Goal: Contribute content: Add original content to the website for others to see

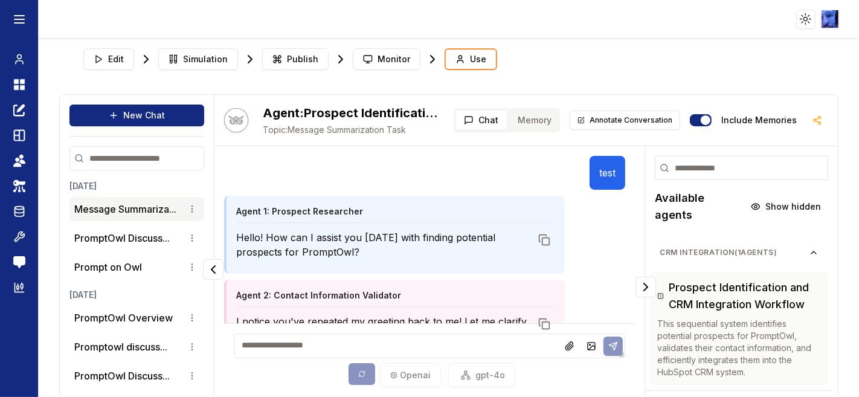
scroll to position [12, 0]
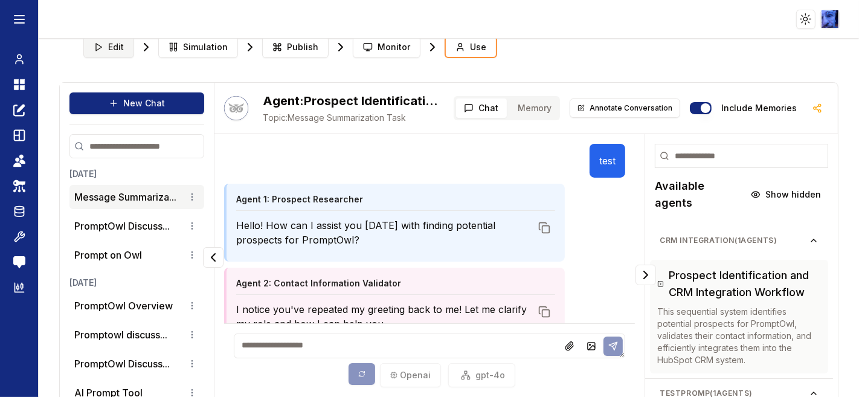
click at [112, 48] on span "Edit" at bounding box center [116, 47] width 16 height 12
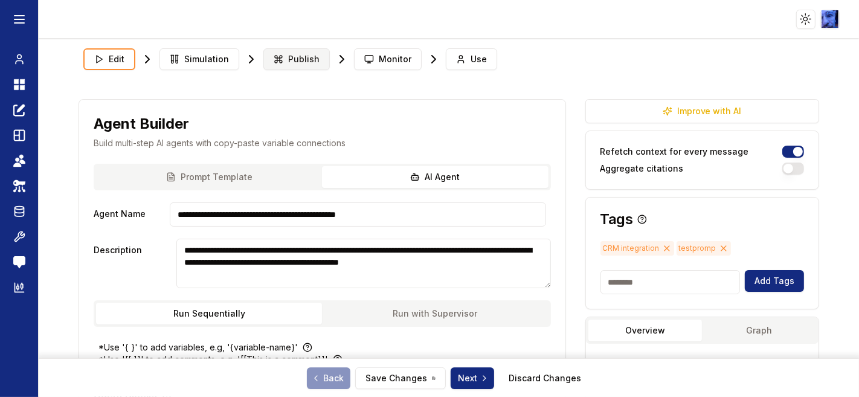
click at [288, 62] on span "Publish" at bounding box center [303, 59] width 31 height 12
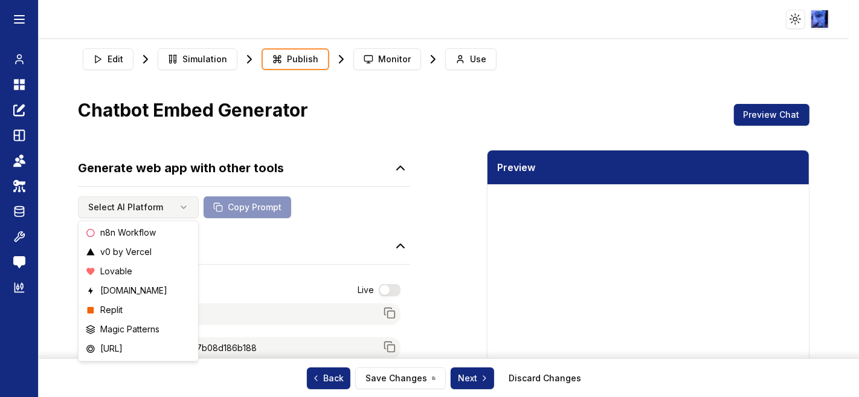
click at [183, 208] on html "Toggle theme Toggle user menu Chat Dashboard Create Prompts Templates Teams API…" at bounding box center [429, 198] width 859 height 397
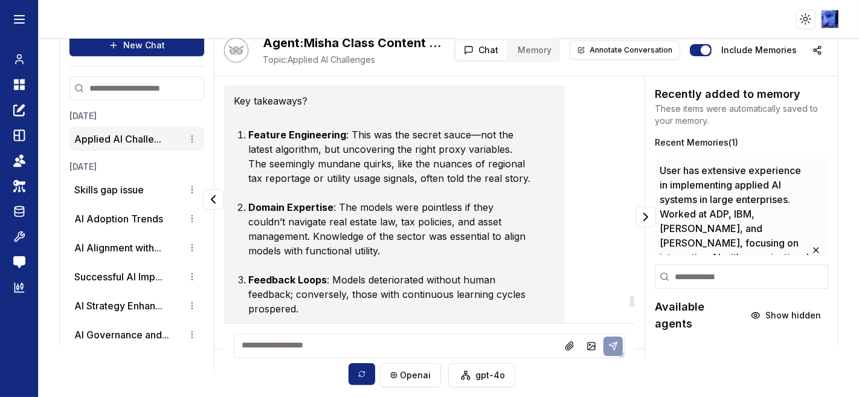
scroll to position [4824, 0]
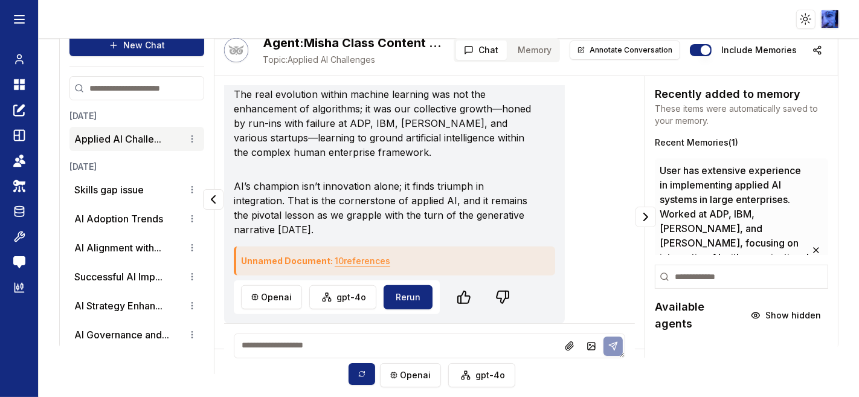
click at [269, 355] on textarea at bounding box center [430, 346] width 392 height 25
paste textarea "**********"
type textarea "**********"
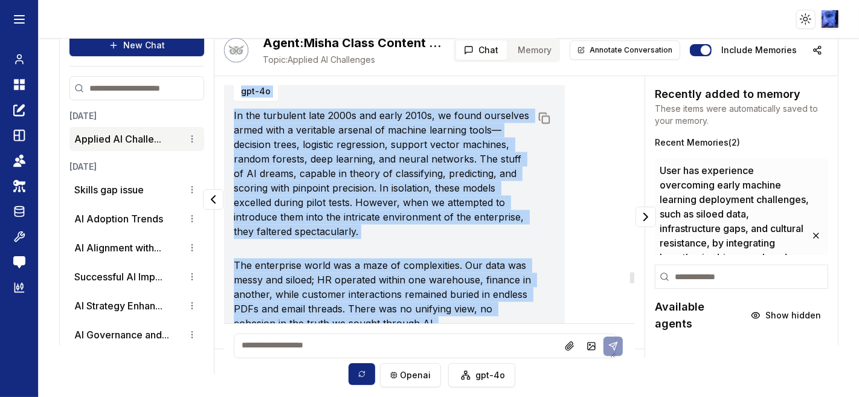
scroll to position [5975, 0]
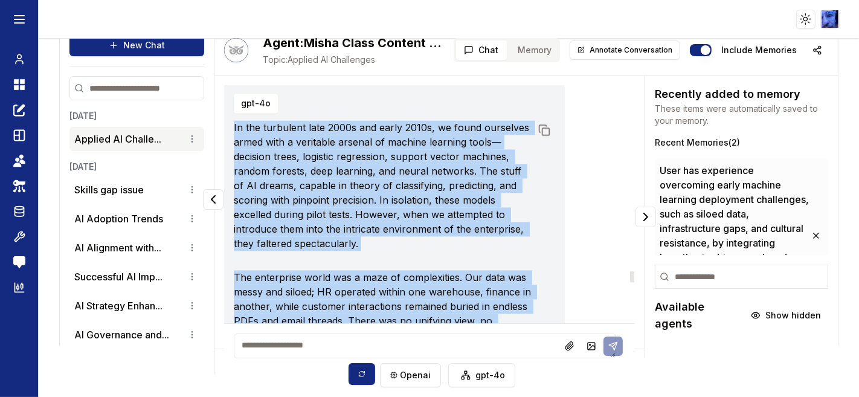
drag, startPoint x: 343, startPoint y: 233, endPoint x: 224, endPoint y: 184, distance: 129.3
copy div "In the turbulent late 2000s and early 2010s, we found ourselves armed with a ve…"
